Goal: Task Accomplishment & Management: Manage account settings

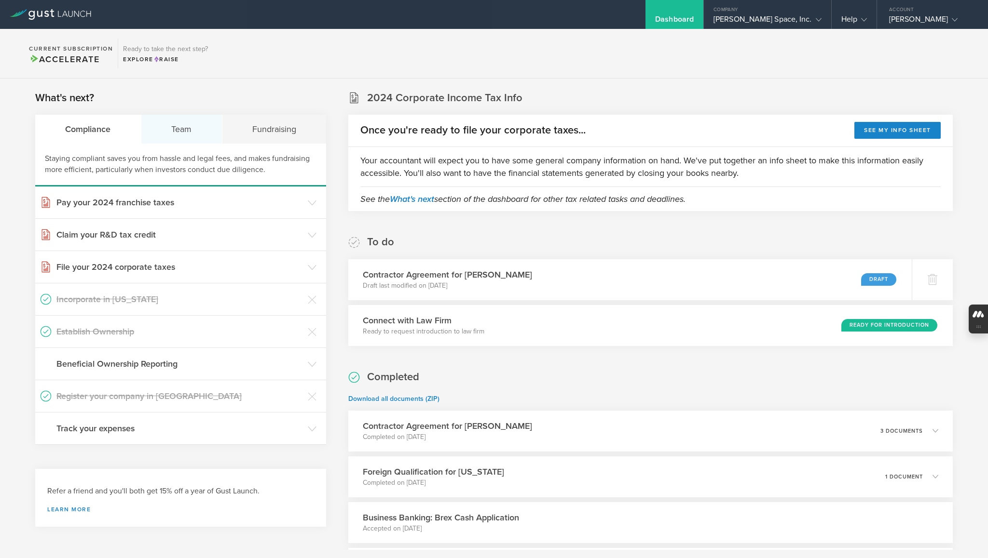
click at [194, 124] on div "Team" at bounding box center [181, 129] width 81 height 29
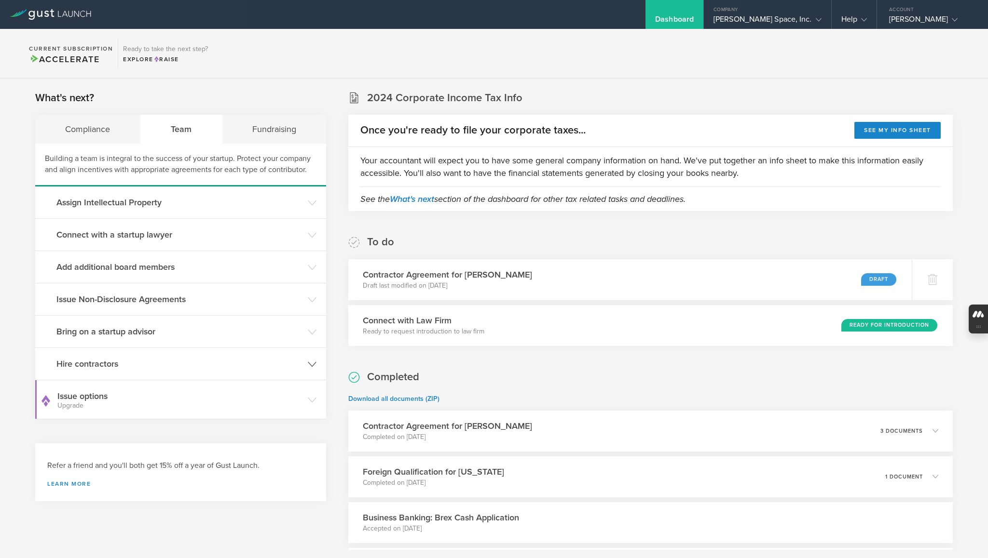
click at [99, 362] on h3 "Hire contractors" at bounding box center [179, 364] width 246 height 13
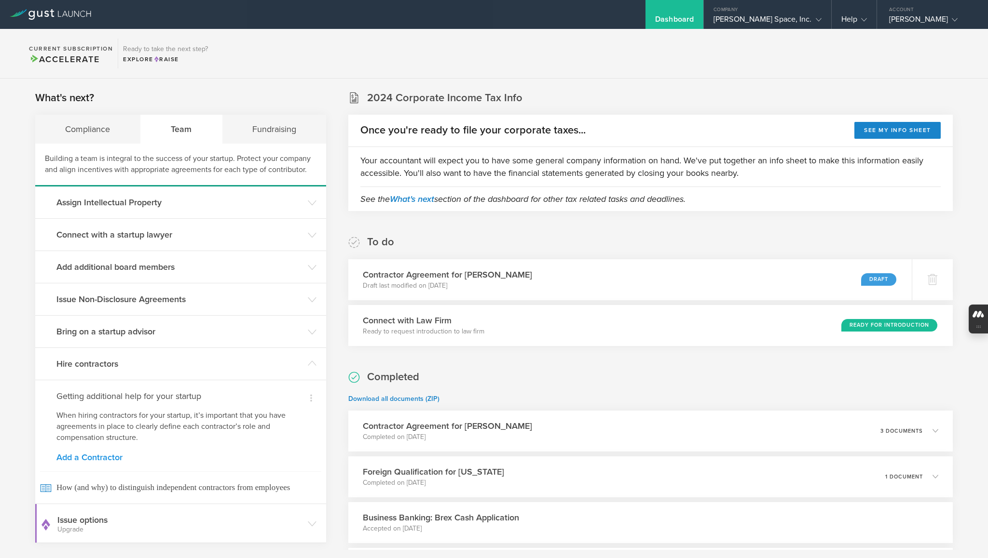
click at [92, 455] on link "Add a Contractor" at bounding box center [180, 457] width 248 height 9
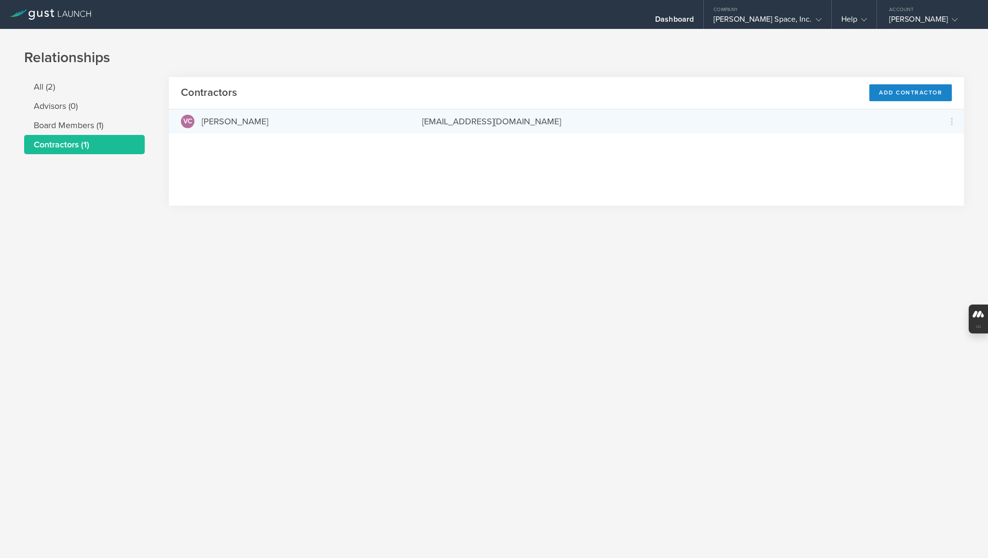
click at [491, 124] on div "[EMAIL_ADDRESS][DOMAIN_NAME]" at bounding box center [674, 121] width 505 height 13
click at [249, 121] on div "[PERSON_NAME]" at bounding box center [235, 121] width 67 height 13
click at [950, 121] on icon at bounding box center [951, 121] width 2 height 7
click at [693, 246] on md-backdrop at bounding box center [494, 279] width 988 height 558
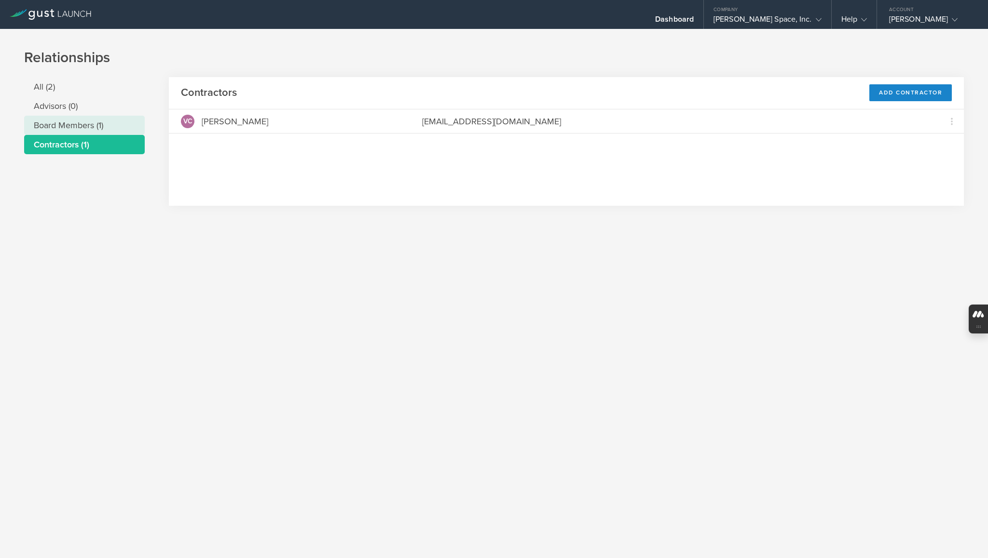
click at [71, 122] on li "Board Members (1)" at bounding box center [84, 125] width 121 height 19
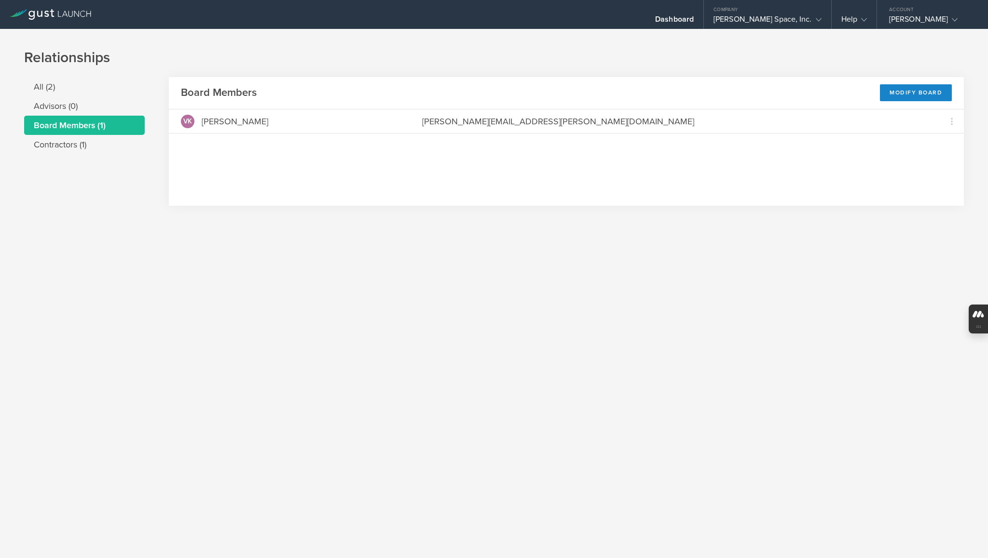
click at [43, 10] on icon at bounding box center [50, 14] width 81 height 11
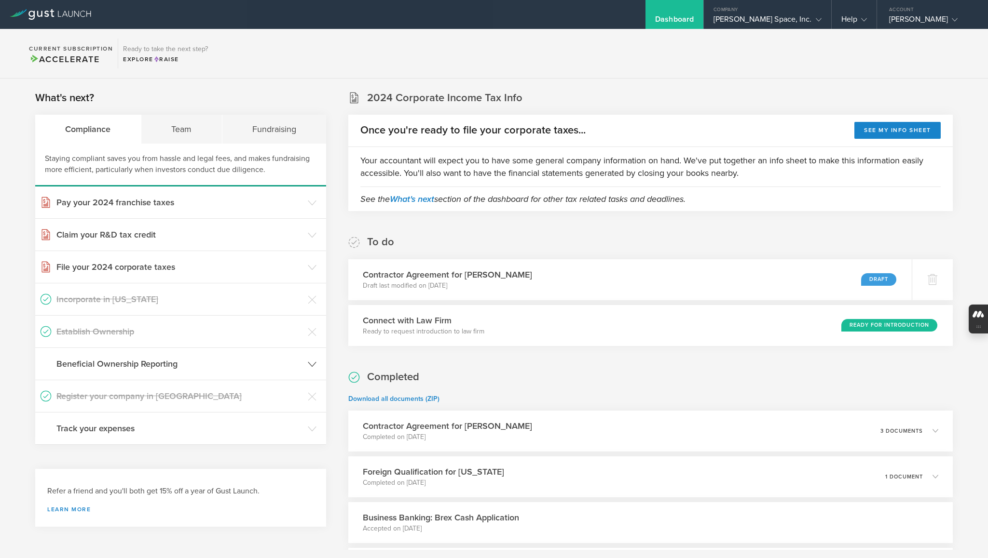
click at [93, 358] on h3 "Beneficial Ownership Reporting" at bounding box center [179, 364] width 246 height 13
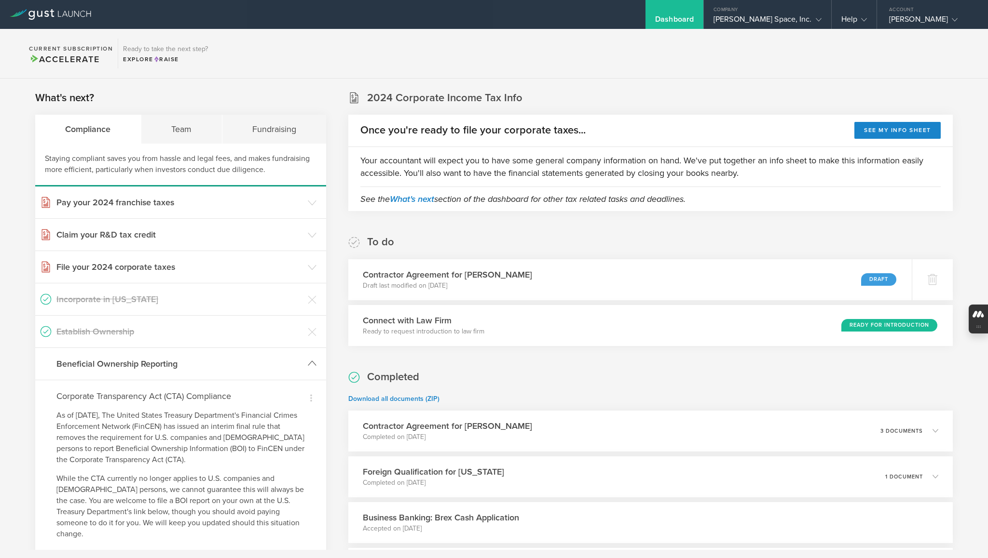
click at [93, 358] on h3 "Beneficial Ownership Reporting" at bounding box center [179, 364] width 246 height 13
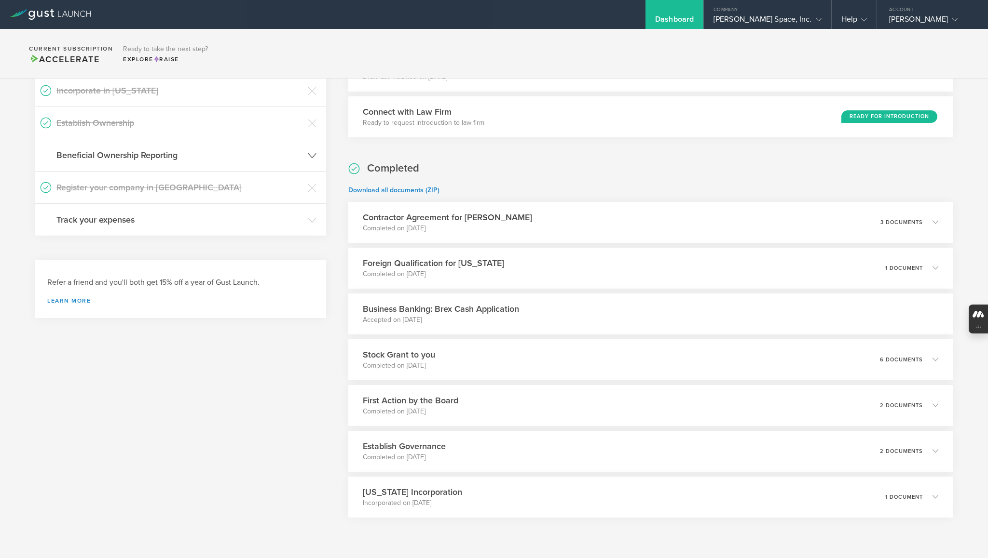
scroll to position [216, 0]
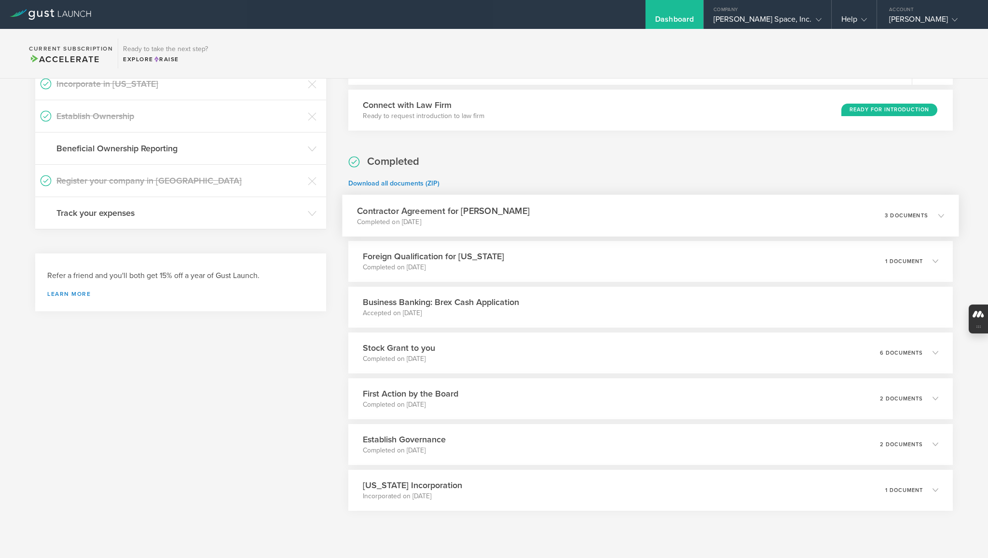
click at [494, 205] on h3 "Contractor Agreement for [PERSON_NAME]" at bounding box center [443, 210] width 173 height 13
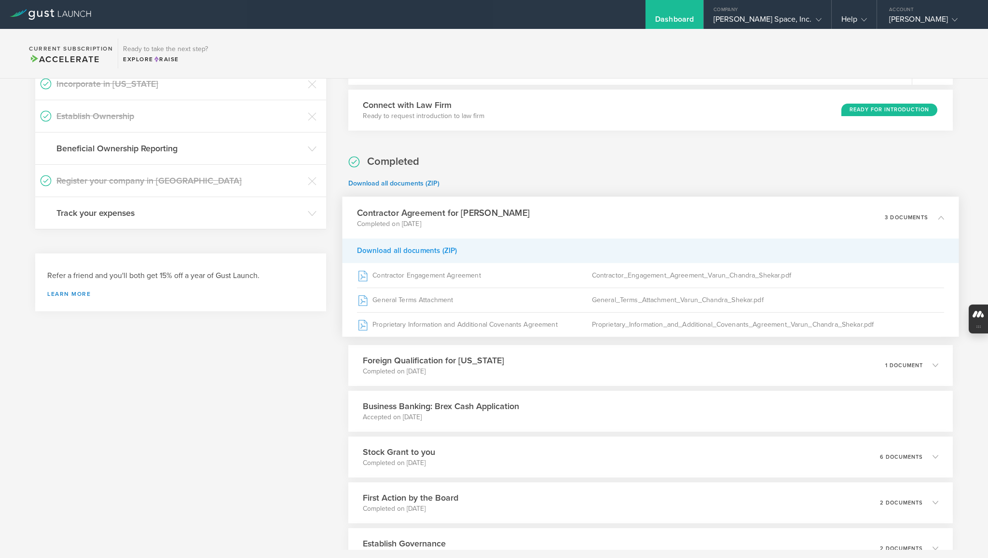
click at [434, 251] on div "Download all documents (ZIP)" at bounding box center [650, 250] width 616 height 25
